Goal: Check status: Check status

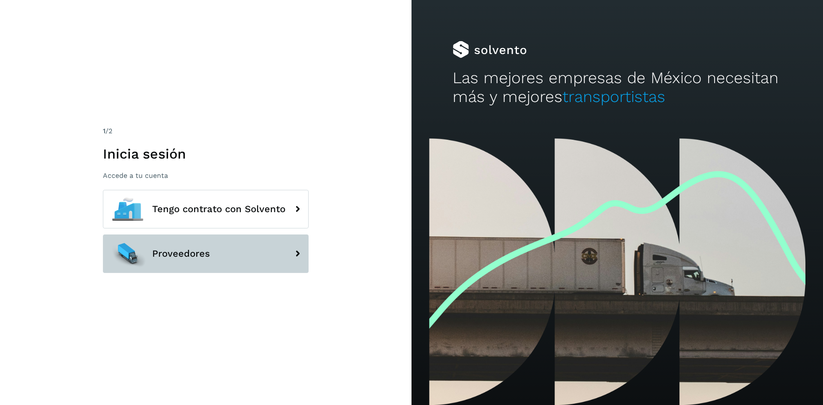
click at [176, 250] on span "Proveedores" at bounding box center [181, 254] width 58 height 10
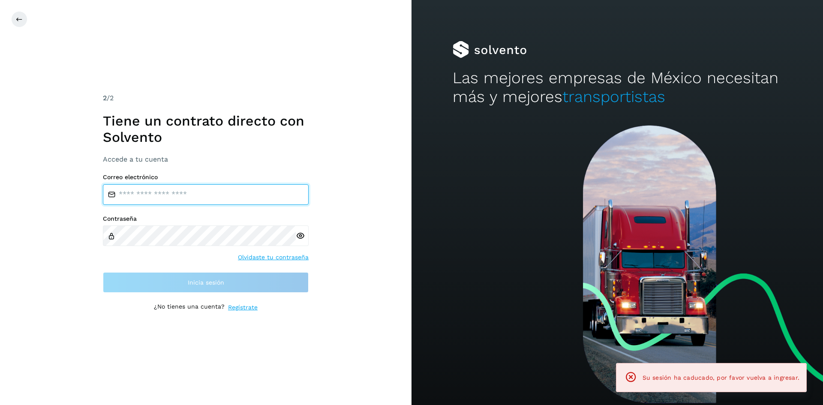
click at [173, 199] on input "email" at bounding box center [206, 194] width 206 height 21
type input "**********"
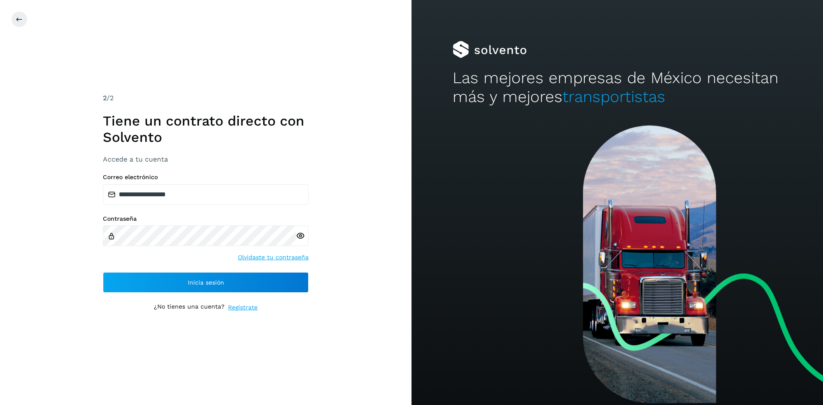
click at [302, 232] on icon at bounding box center [300, 236] width 9 height 9
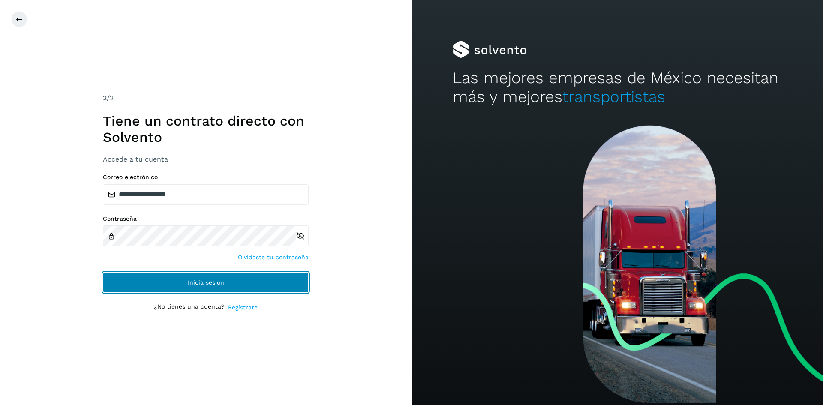
click at [232, 279] on button "Inicia sesión" at bounding box center [206, 282] width 206 height 21
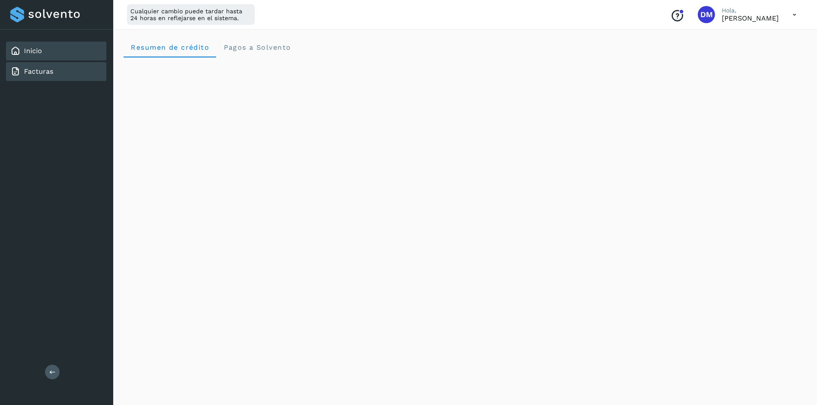
click at [21, 69] on div "Facturas" at bounding box center [31, 71] width 43 height 10
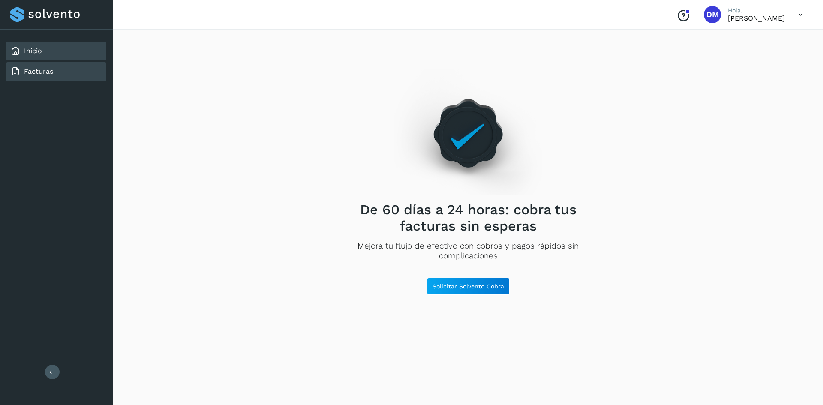
click at [27, 52] on link "Inicio" at bounding box center [33, 51] width 18 height 8
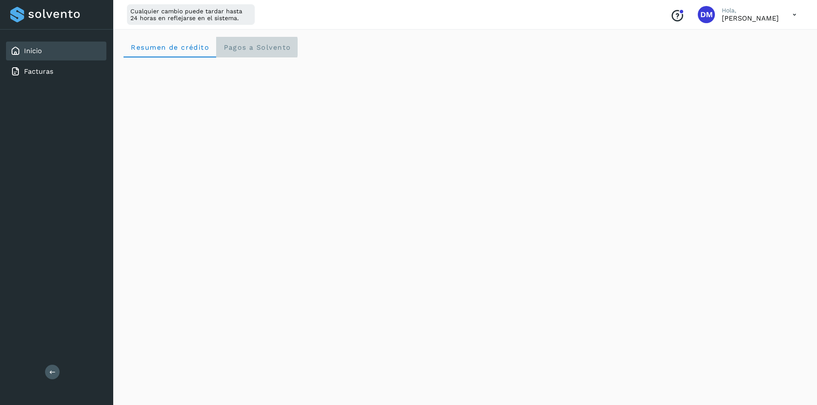
click at [283, 55] on Solvento "Pagos a Solvento" at bounding box center [256, 47] width 81 height 21
click at [742, 15] on p "[PERSON_NAME]" at bounding box center [750, 18] width 57 height 8
click at [792, 14] on icon at bounding box center [795, 15] width 18 height 18
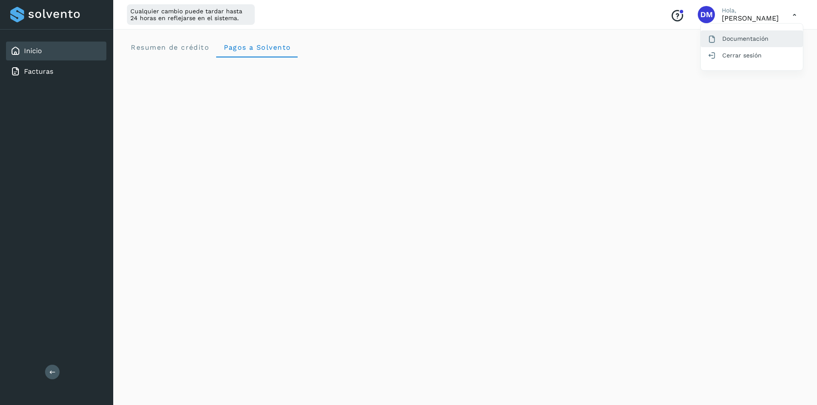
click at [753, 34] on div "Documentación" at bounding box center [752, 38] width 102 height 16
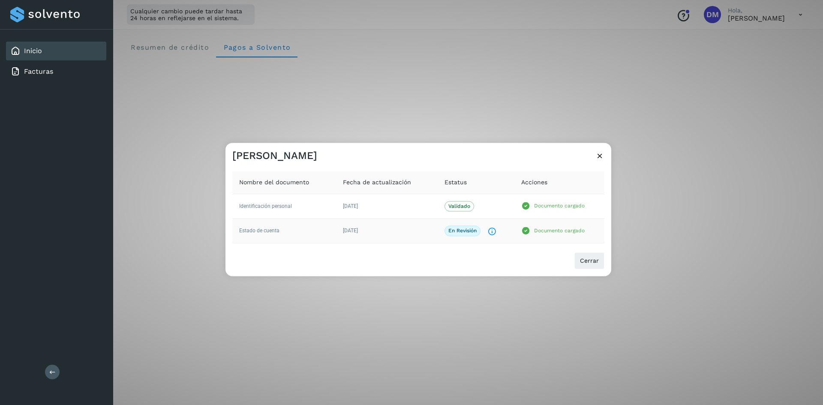
click at [492, 232] on icon "El documento está siendo revisado." at bounding box center [492, 231] width 9 height 9
click at [587, 261] on span "Cerrar" at bounding box center [589, 261] width 19 height 6
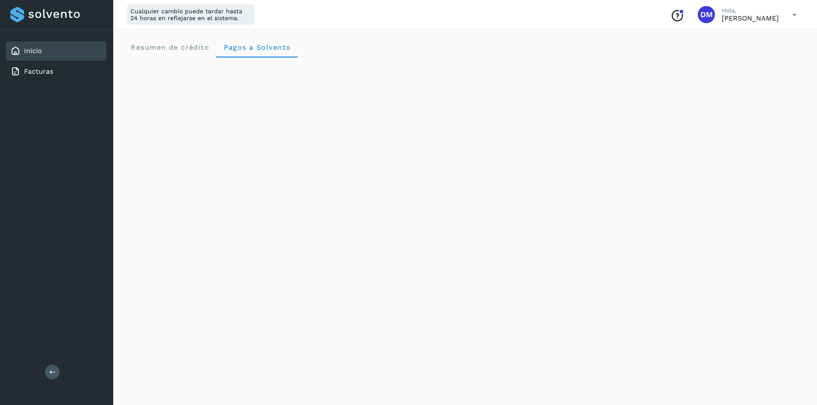
click at [22, 51] on div "Inicio" at bounding box center [26, 51] width 32 height 10
